Goal: Task Accomplishment & Management: Manage account settings

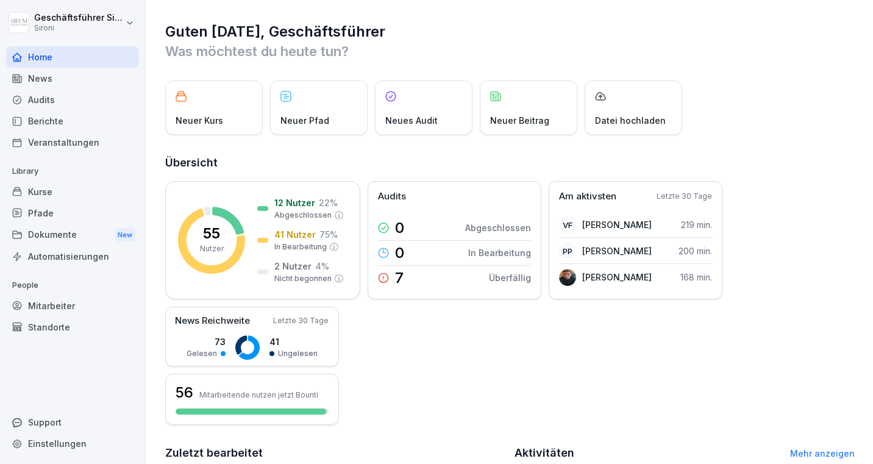
click at [51, 196] on div "Kurse" at bounding box center [72, 191] width 133 height 21
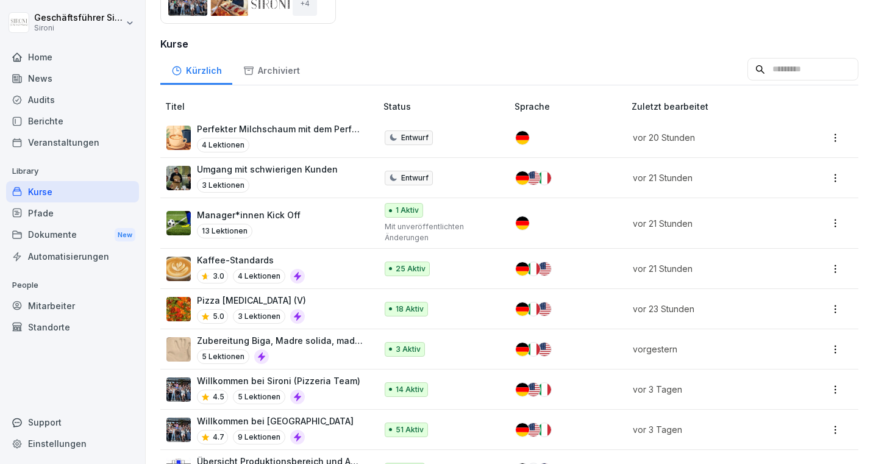
scroll to position [291, 0]
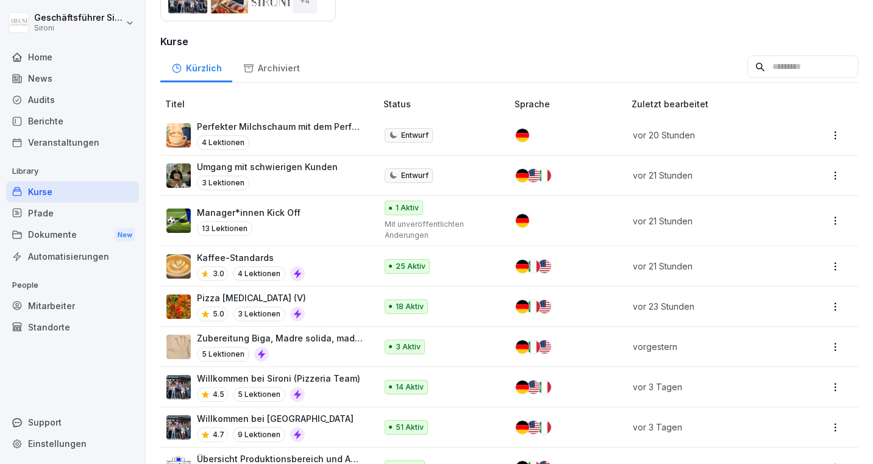
click at [793, 67] on input at bounding box center [802, 66] width 111 height 23
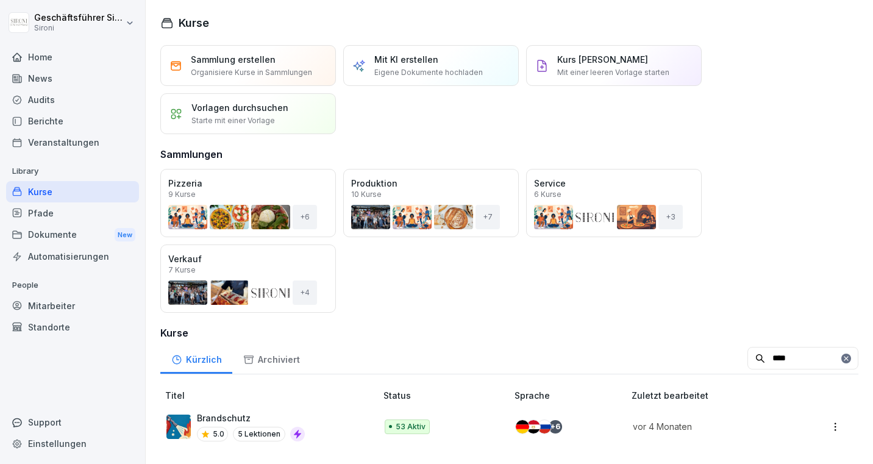
type input "****"
click at [229, 415] on p "Brandschutz" at bounding box center [251, 418] width 108 height 13
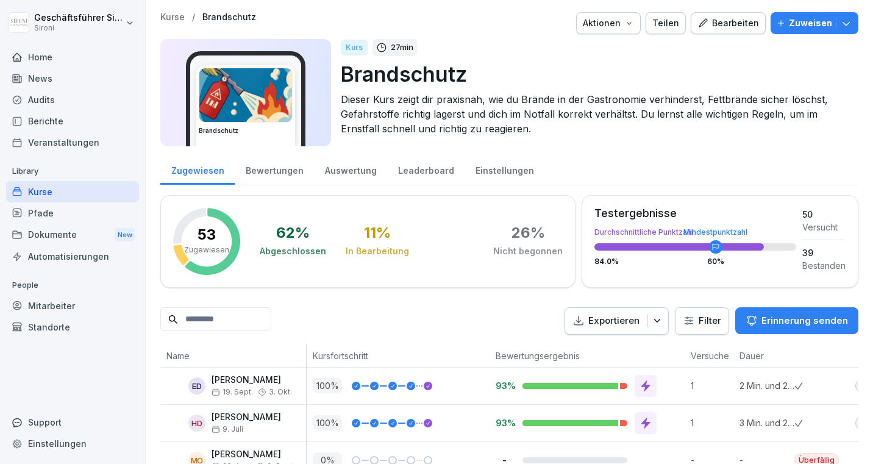
click at [268, 174] on div "Bewertungen" at bounding box center [274, 169] width 79 height 31
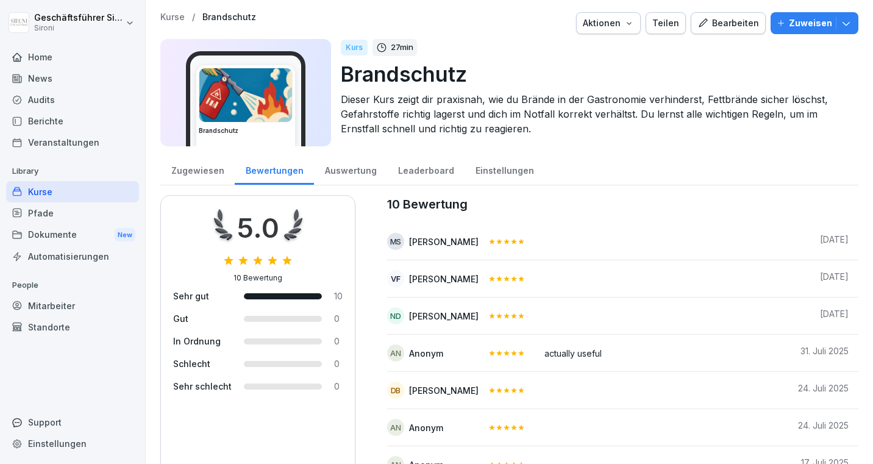
click at [51, 193] on div "Kurse" at bounding box center [72, 191] width 133 height 21
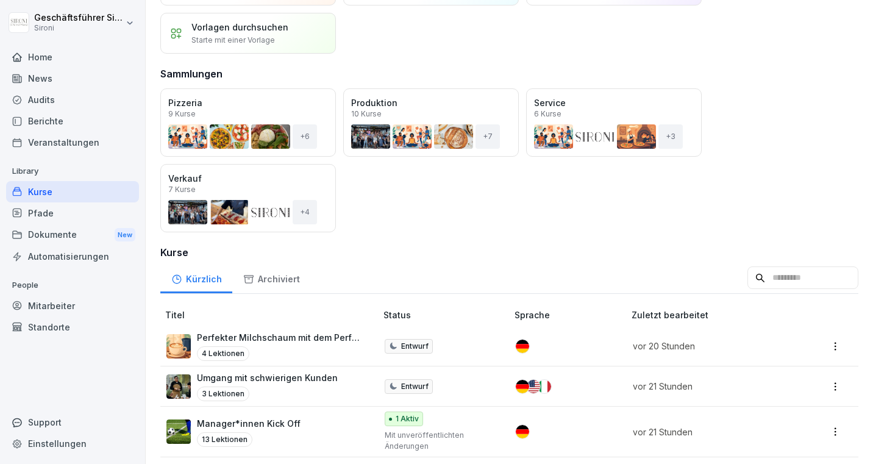
scroll to position [321, 0]
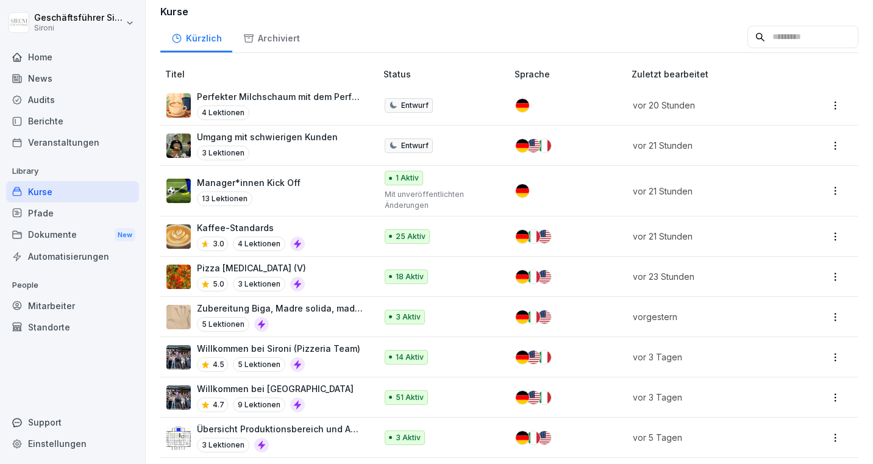
click at [238, 229] on p "Kaffee-Standards" at bounding box center [251, 227] width 108 height 13
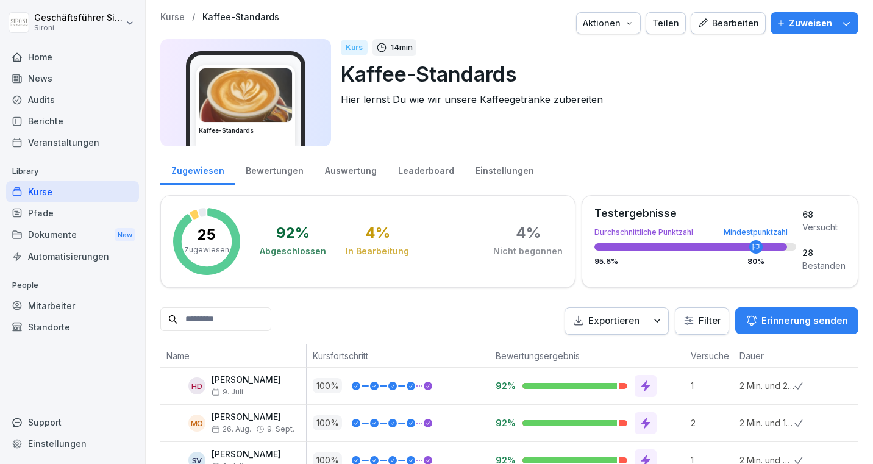
click at [273, 176] on div "Bewertungen" at bounding box center [274, 169] width 79 height 31
